Goal: Information Seeking & Learning: Learn about a topic

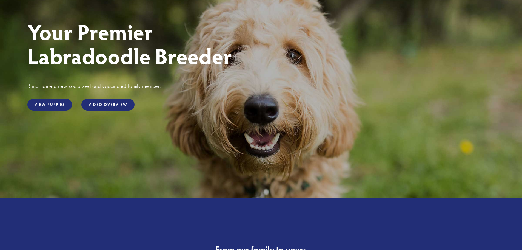
scroll to position [82, 0]
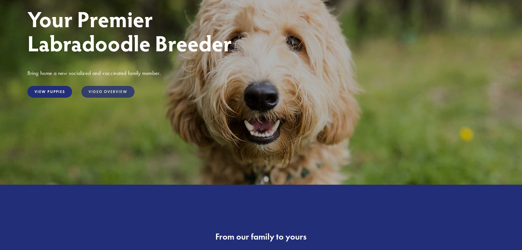
click at [120, 94] on link "Video Overview" at bounding box center [107, 92] width 53 height 12
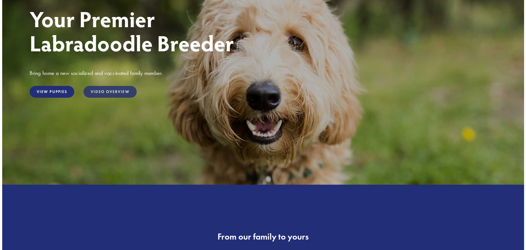
scroll to position [83, 0]
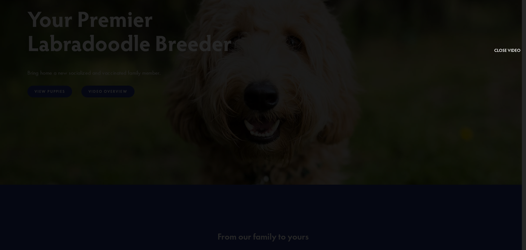
click at [499, 51] on button at bounding box center [507, 29] width 26 height 48
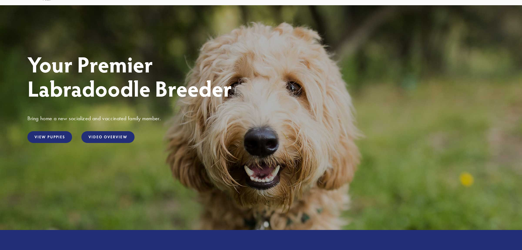
scroll to position [27, 0]
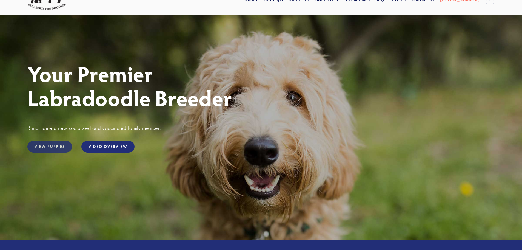
click at [58, 149] on link "View Puppies" at bounding box center [49, 147] width 45 height 12
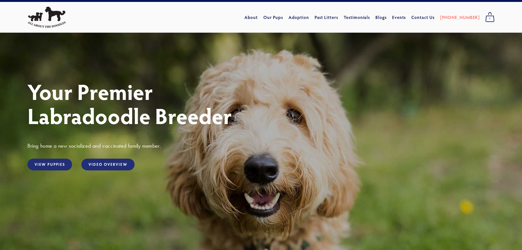
scroll to position [0, 0]
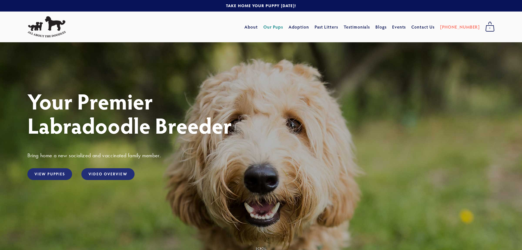
click at [278, 25] on link "Our Pups" at bounding box center [273, 27] width 20 height 10
click at [309, 30] on link "Adoption" at bounding box center [299, 27] width 21 height 10
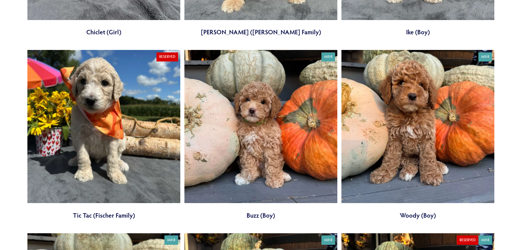
scroll to position [740, 0]
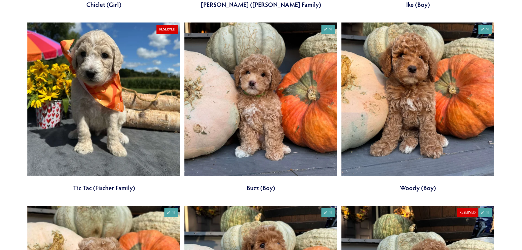
click at [406, 101] on link at bounding box center [418, 106] width 153 height 169
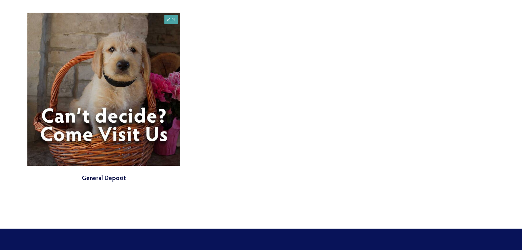
scroll to position [2220, 0]
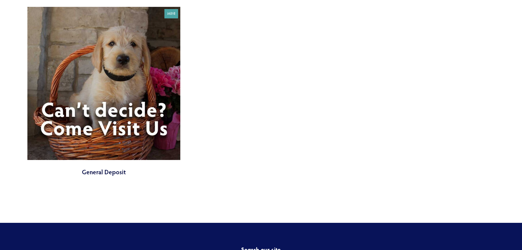
click at [112, 169] on link at bounding box center [103, 91] width 153 height 169
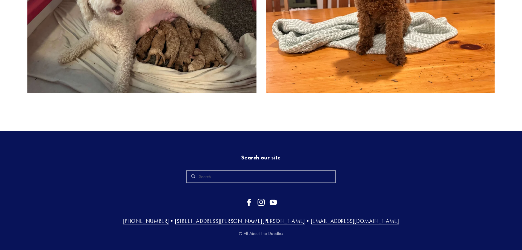
scroll to position [376, 0]
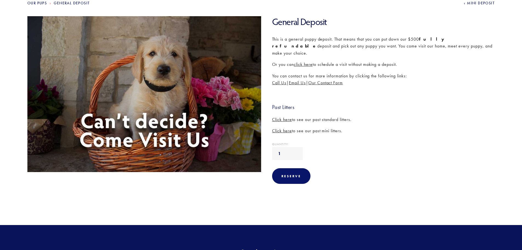
scroll to position [82, 0]
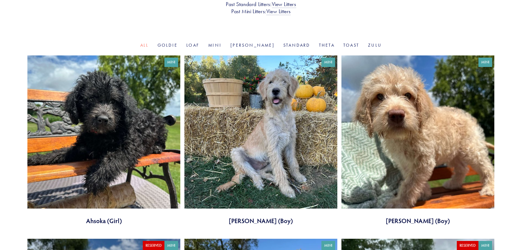
scroll to position [164, 0]
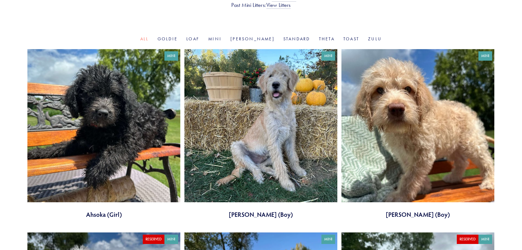
click at [273, 98] on link at bounding box center [260, 133] width 153 height 169
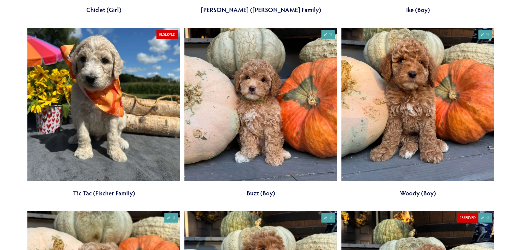
scroll to position [740, 0]
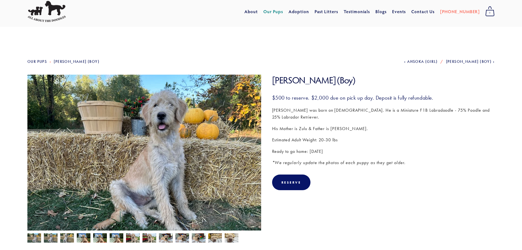
scroll to position [27, 0]
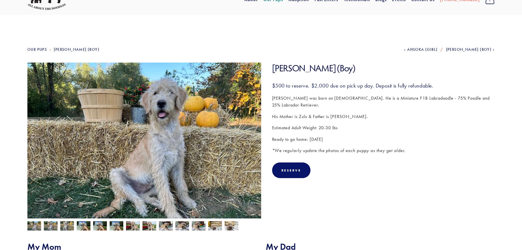
click at [52, 225] on img at bounding box center [51, 226] width 14 height 10
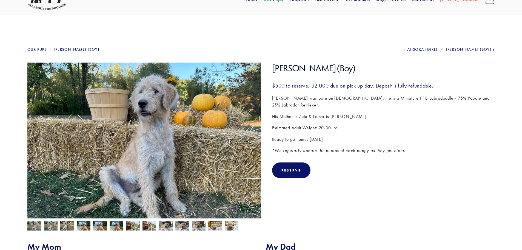
click at [65, 223] on img at bounding box center [67, 226] width 14 height 10
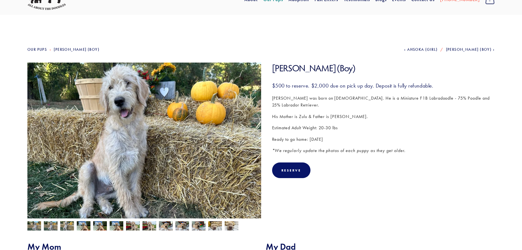
click at [81, 222] on img at bounding box center [84, 226] width 14 height 10
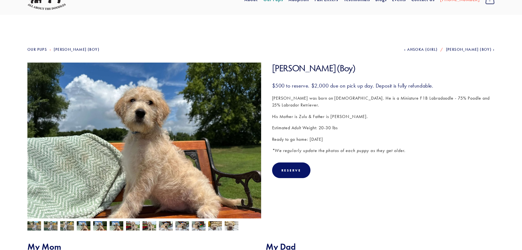
click at [102, 223] on img at bounding box center [100, 226] width 14 height 10
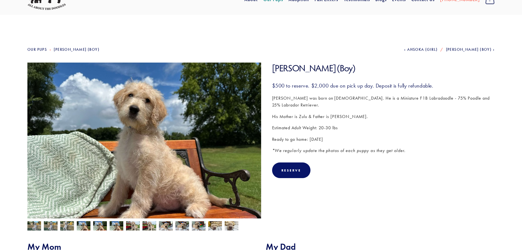
click at [197, 226] on img at bounding box center [199, 225] width 14 height 10
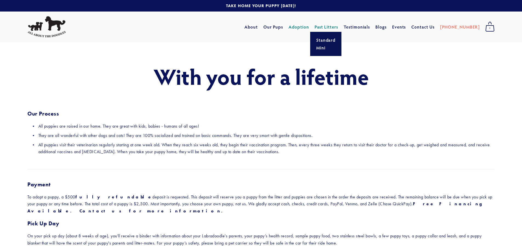
click at [329, 28] on link "Past Litters" at bounding box center [327, 27] width 24 height 6
click at [406, 28] on link "Events" at bounding box center [399, 27] width 14 height 10
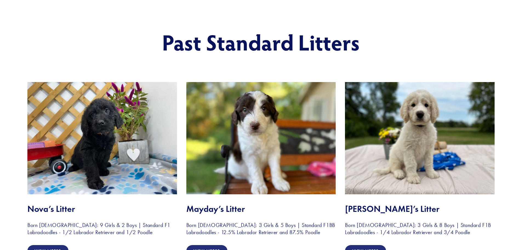
scroll to position [55, 0]
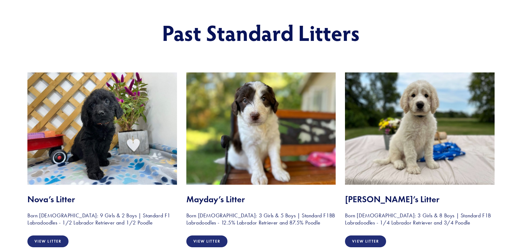
click at [440, 132] on img at bounding box center [420, 128] width 150 height 112
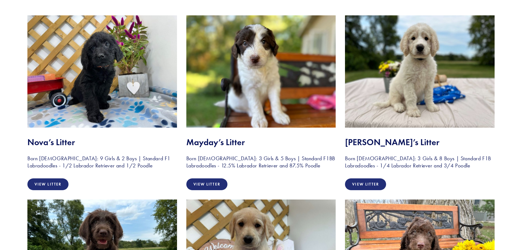
scroll to position [110, 0]
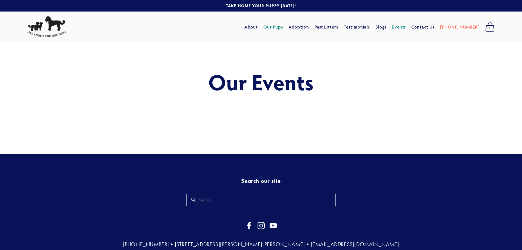
click at [283, 27] on link "Our Pups" at bounding box center [273, 27] width 20 height 10
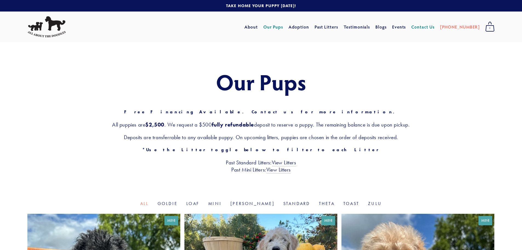
click at [428, 28] on link "Contact Us" at bounding box center [422, 27] width 23 height 10
click at [258, 29] on link "About" at bounding box center [250, 27] width 13 height 10
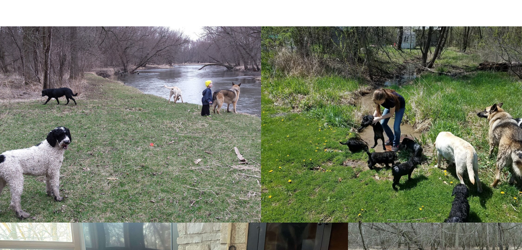
scroll to position [329, 0]
